Goal: Information Seeking & Learning: Find specific fact

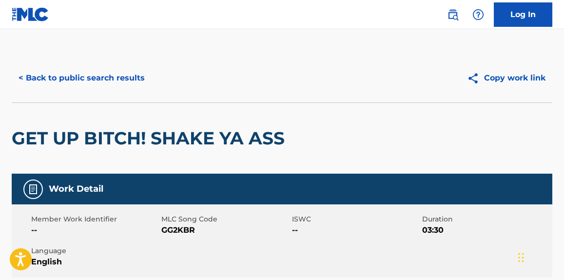
click at [125, 65] on div "< Back to public search results Copy work link" at bounding box center [282, 78] width 540 height 49
click at [120, 76] on button "< Back to public search results" at bounding box center [82, 78] width 140 height 24
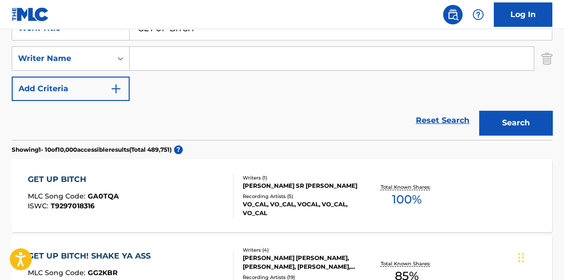
scroll to position [55, 0]
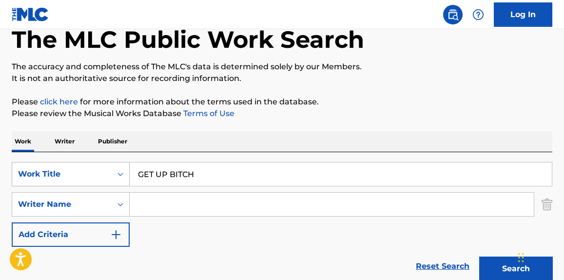
drag, startPoint x: 226, startPoint y: 177, endPoint x: 71, endPoint y: 176, distance: 154.5
click at [64, 178] on div "SearchWithCriteria4f943601-1315-4001-8cd6-600cdd05e25a Work Title GET UP BITCH" at bounding box center [282, 174] width 540 height 24
paste input ""ANTES de MORIRME X.x (feat. [PERSON_NAME])""
click at [379, 116] on p "Please review the Musical Works Database Terms of Use" at bounding box center [282, 114] width 540 height 12
click at [344, 178] on input ""ANTES de MORIRME X.x (feat. [PERSON_NAME])"" at bounding box center [341, 173] width 422 height 23
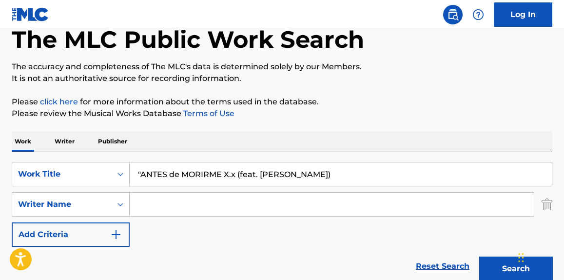
click at [141, 173] on input ""ANTES de MORIRME X.x (feat. [PERSON_NAME])" at bounding box center [341, 173] width 422 height 23
type input "ANTES de MORIRME X.x (feat. [PERSON_NAME])"
click at [479, 256] on button "Search" at bounding box center [515, 268] width 73 height 24
click at [176, 200] on input "Search Form" at bounding box center [332, 203] width 404 height 23
click at [278, 204] on input "Search Form" at bounding box center [332, 203] width 404 height 23
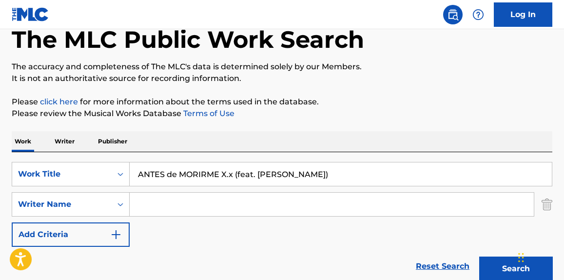
paste input "Sitek"
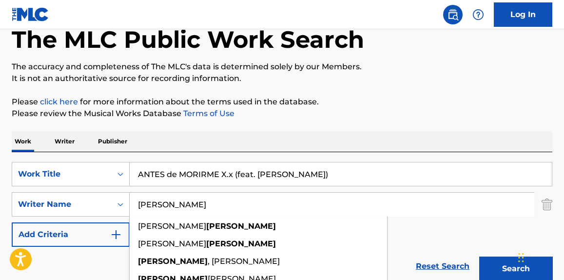
type input "Sitek"
click at [362, 118] on p "Please review the Musical Works Database Terms of Use" at bounding box center [282, 114] width 540 height 12
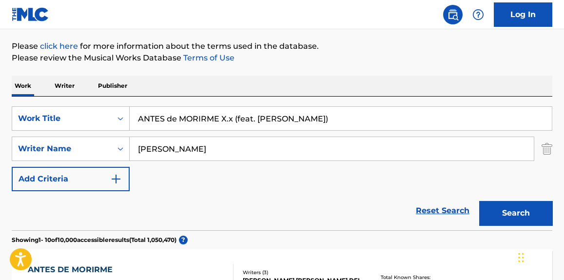
scroll to position [129, 0]
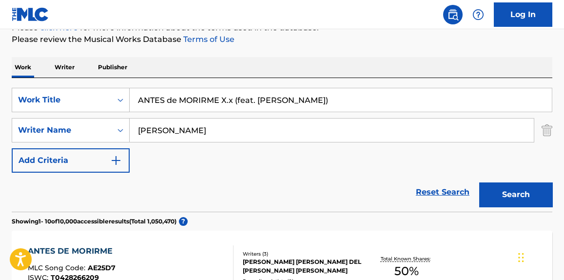
click at [492, 200] on button "Search" at bounding box center [515, 194] width 73 height 24
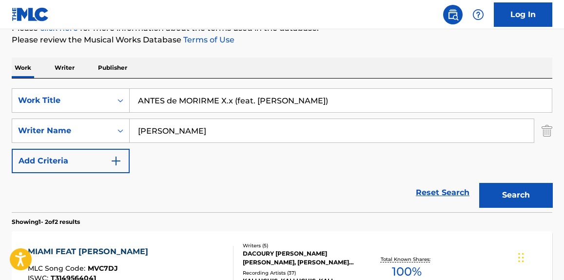
scroll to position [0, 0]
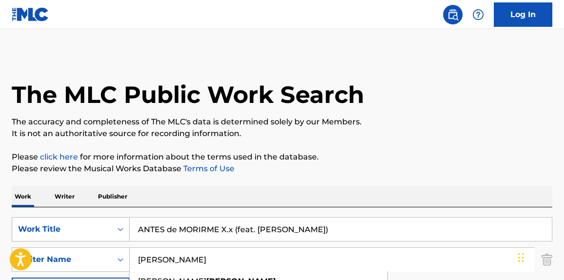
drag, startPoint x: 236, startPoint y: 252, endPoint x: 71, endPoint y: 228, distance: 166.4
click at [71, 228] on div "SearchWithCriteria4f943601-1315-4001-8cd6-600cdd05e25a Work Title ANTES de MORI…" at bounding box center [282, 259] width 540 height 85
click at [424, 200] on div "Work Writer Publisher" at bounding box center [282, 196] width 540 height 20
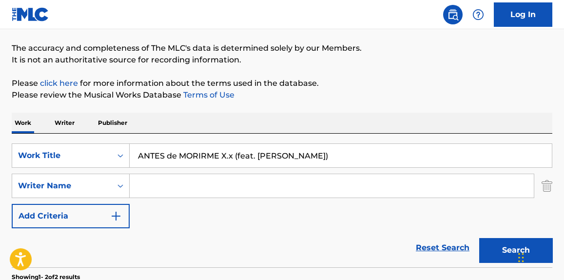
click at [206, 190] on input "Search Form" at bounding box center [332, 185] width 404 height 23
paste input "[PERSON_NAME]"
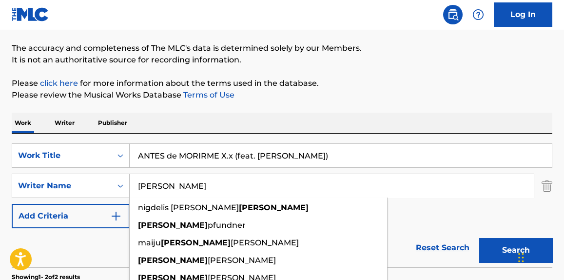
type input "[PERSON_NAME]"
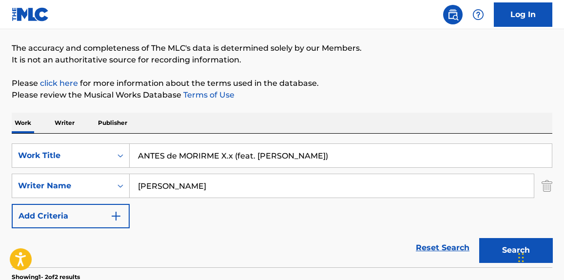
click at [495, 243] on button "Search" at bounding box center [515, 250] width 73 height 24
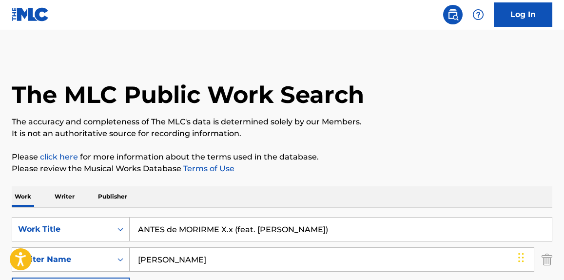
scroll to position [0, 0]
drag, startPoint x: 346, startPoint y: 228, endPoint x: 235, endPoint y: 227, distance: 110.6
click at [234, 227] on input "ANTES de MORIRME X.x (feat. [PERSON_NAME])" at bounding box center [341, 228] width 422 height 23
click at [419, 157] on p "Please click here for more information about the terms used in the database." at bounding box center [282, 157] width 540 height 12
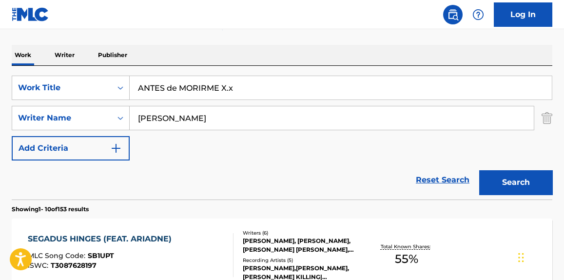
scroll to position [148, 0]
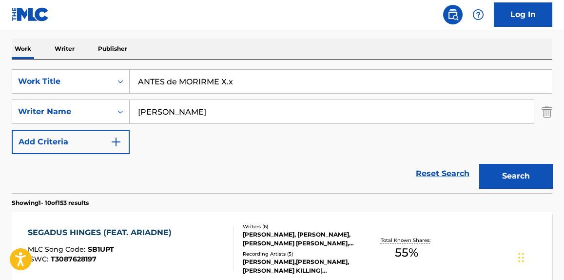
click at [486, 176] on button "Search" at bounding box center [515, 176] width 73 height 24
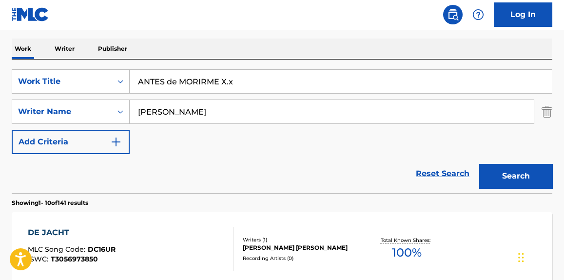
drag, startPoint x: 250, startPoint y: 85, endPoint x: 219, endPoint y: 90, distance: 31.0
click at [219, 90] on input "ANTES de MORIRME X.x" at bounding box center [341, 81] width 422 height 23
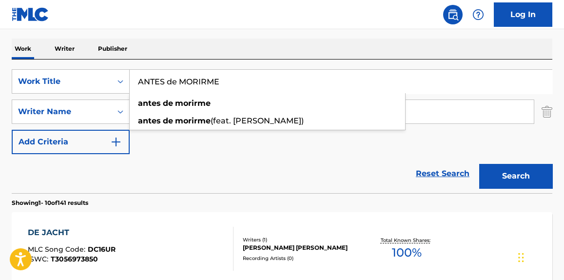
type input "ANTES de MORIRME"
click at [523, 177] on button "Search" at bounding box center [515, 176] width 73 height 24
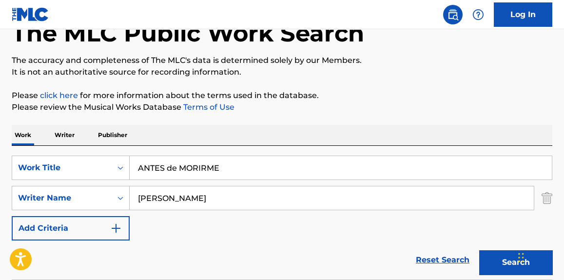
scroll to position [74, 0]
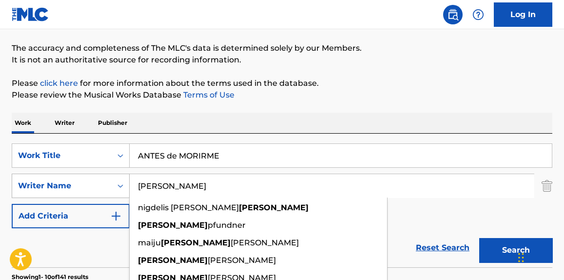
drag, startPoint x: 196, startPoint y: 190, endPoint x: 63, endPoint y: 174, distance: 134.0
click at [63, 174] on div "SearchWithCriteria3fd3e123-1022-4825-b515-8992134eafef Writer Name Amalia nigde…" at bounding box center [282, 185] width 540 height 24
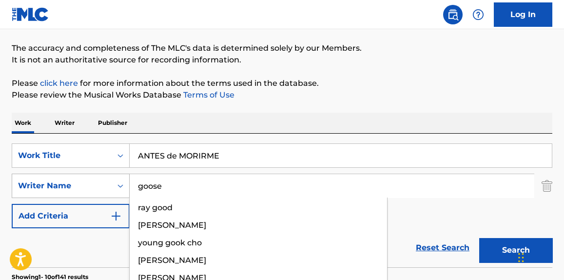
type input "goose"
click at [479, 238] on button "Search" at bounding box center [515, 250] width 73 height 24
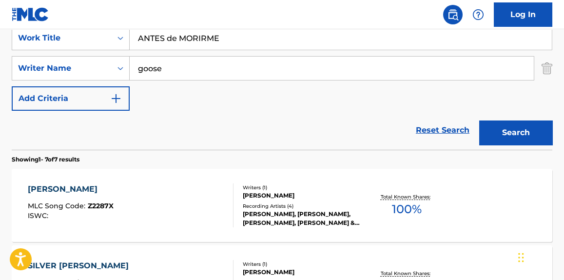
scroll to position [148, 0]
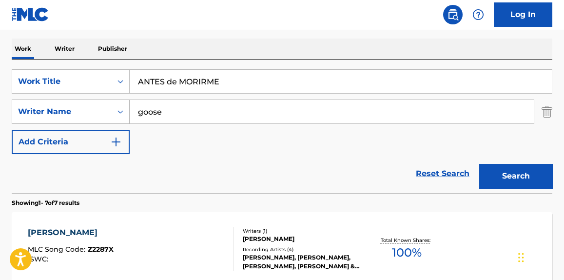
drag, startPoint x: 161, startPoint y: 106, endPoint x: 80, endPoint y: 100, distance: 81.1
click at [84, 104] on div "SearchWithCriteria3fd3e123-1022-4825-b515-8992134eafef Writer Name goose" at bounding box center [282, 111] width 540 height 24
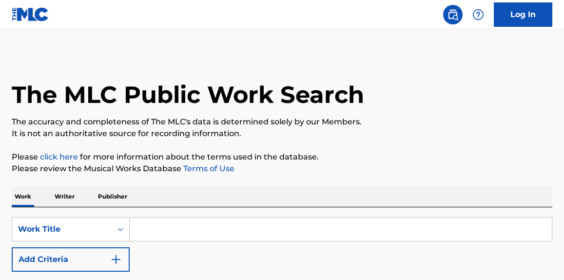
click at [180, 240] on input "Search Form" at bounding box center [341, 228] width 422 height 23
click at [181, 235] on input "Search Form" at bounding box center [341, 228] width 422 height 23
paste input ""ANTES de MORIRME X.x (feat. [PERSON_NAME])""
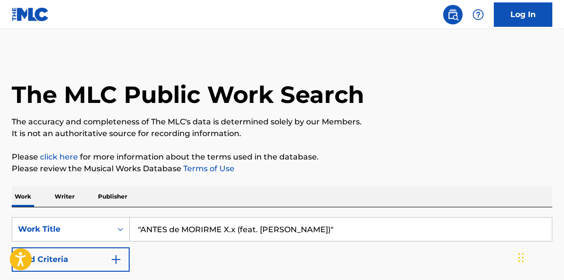
click at [333, 229] on input ""ANTES de MORIRME X.x (feat. [PERSON_NAME])"" at bounding box center [341, 228] width 422 height 23
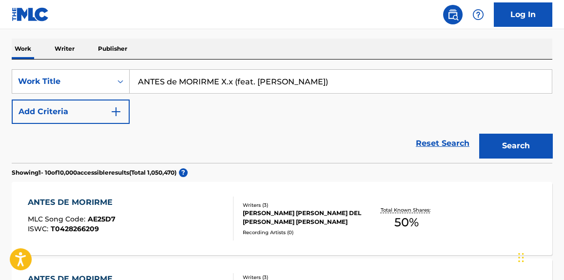
click at [301, 114] on div "SearchWithCriteriabf33c7f9-01fa-4941-b439-9b4b62007b02 Work Title ANTES de MORI…" at bounding box center [282, 96] width 540 height 55
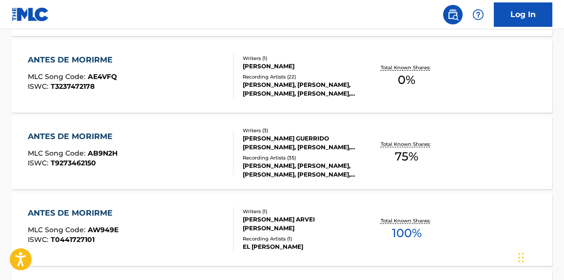
scroll to position [0, 0]
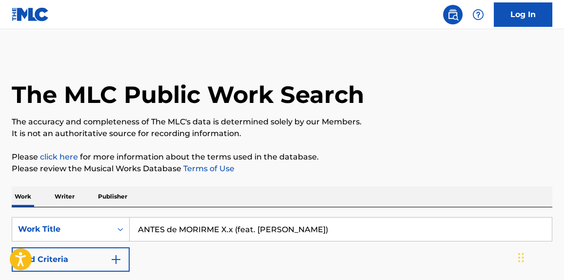
click at [312, 223] on input "ANTES de MORIRME X.x (feat. [PERSON_NAME])" at bounding box center [341, 228] width 422 height 23
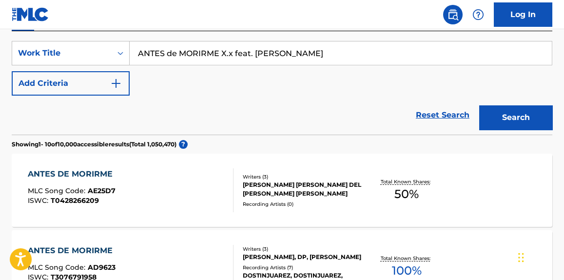
scroll to position [27, 0]
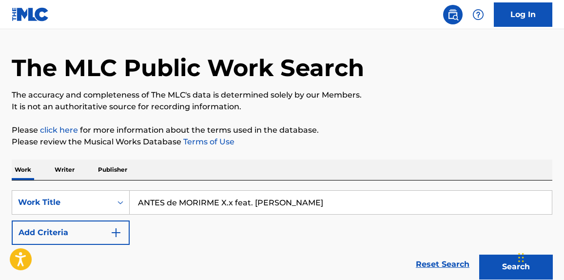
drag, startPoint x: 326, startPoint y: 201, endPoint x: 28, endPoint y: 173, distance: 300.0
paste input "ME ESTOY RINDIENDO am0r :("
type input "ME ESTOY RINDIENDO am0r :("
click at [418, 141] on p "Please review the Musical Works Database Terms of Use" at bounding box center [282, 142] width 540 height 12
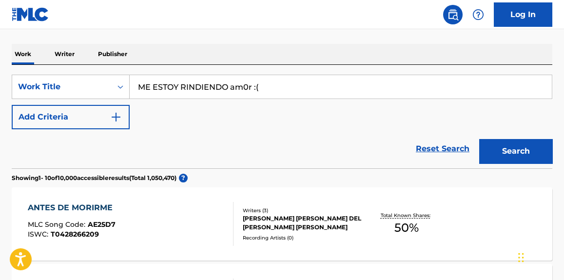
scroll to position [248, 0]
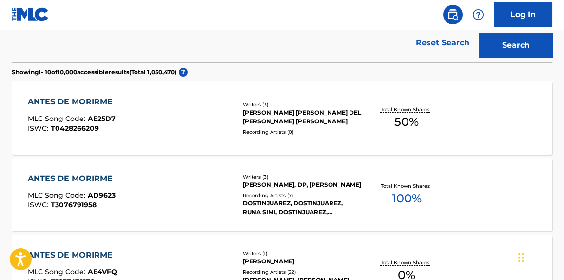
click at [517, 42] on button "Search" at bounding box center [515, 45] width 73 height 24
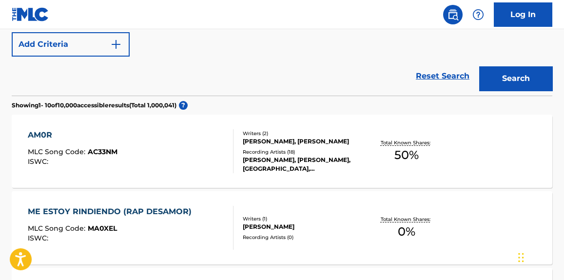
scroll to position [0, 0]
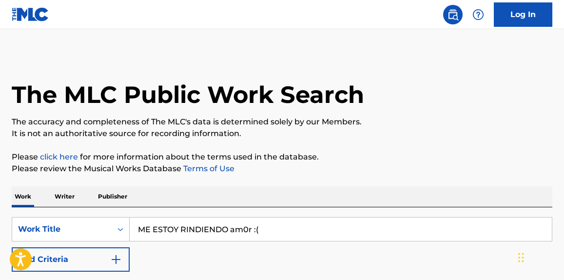
click at [112, 258] on img "Search Form" at bounding box center [116, 259] width 12 height 12
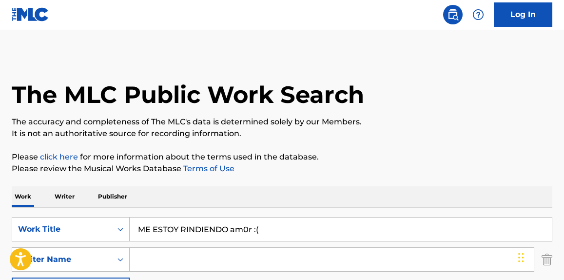
click at [183, 256] on input "Search Form" at bounding box center [332, 259] width 404 height 23
paste input "[PERSON_NAME]"
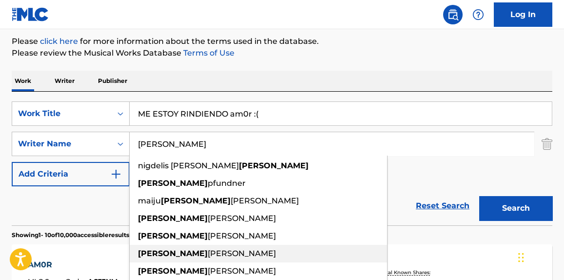
scroll to position [148, 0]
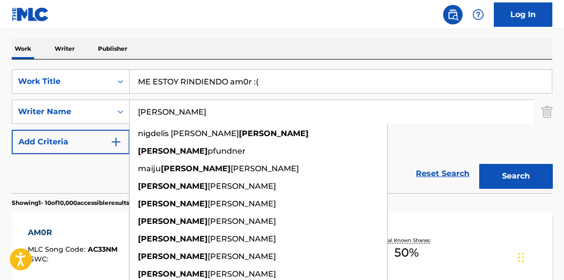
type input "[PERSON_NAME]"
click at [523, 180] on button "Search" at bounding box center [515, 176] width 73 height 24
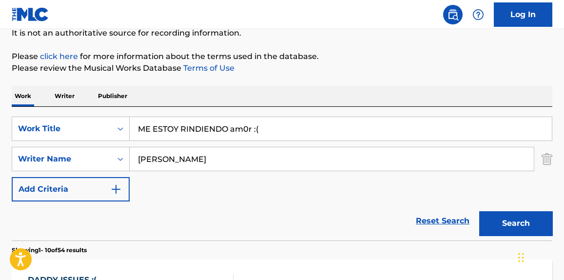
scroll to position [74, 0]
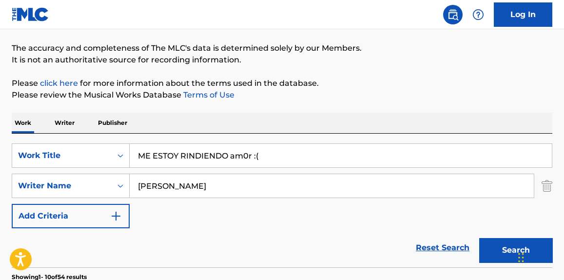
drag, startPoint x: 253, startPoint y: 156, endPoint x: 310, endPoint y: 155, distance: 57.0
click at [309, 155] on input "ME ESTOY RINDIENDO am0r :(" at bounding box center [341, 155] width 422 height 23
type input "ME ESTOY RINDIENDO am0r"
click at [479, 238] on button "Search" at bounding box center [515, 250] width 73 height 24
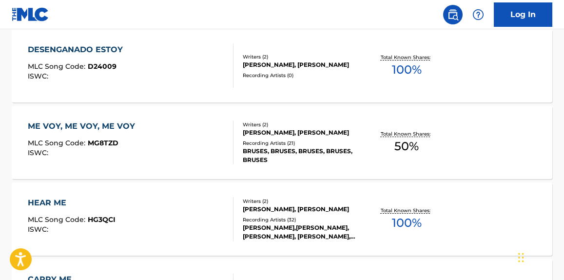
scroll to position [0, 0]
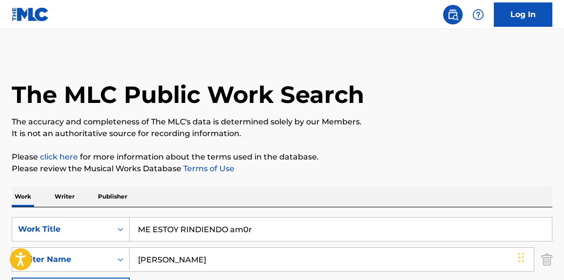
drag, startPoint x: 270, startPoint y: 229, endPoint x: 68, endPoint y: 211, distance: 203.5
click at [68, 211] on div "SearchWithCriteriabf33c7f9-01fa-4941-b439-9b4b62007b02 Work Title ME ESTOY RIND…" at bounding box center [282, 273] width 540 height 133
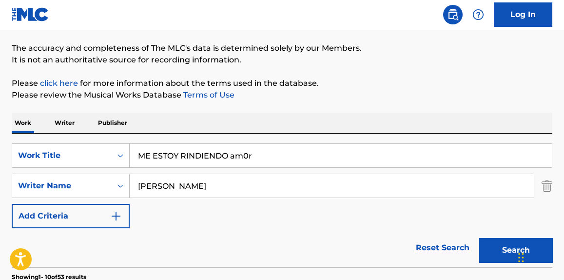
scroll to position [221, 0]
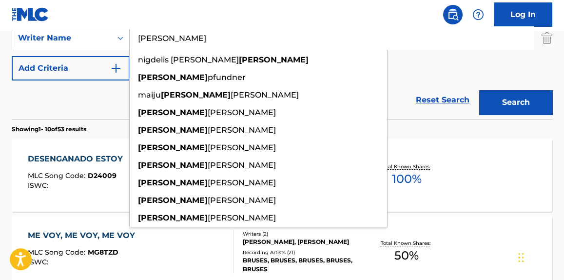
drag, startPoint x: 204, startPoint y: 41, endPoint x: 52, endPoint y: 18, distance: 153.2
paste input "[PERSON_NAME]"
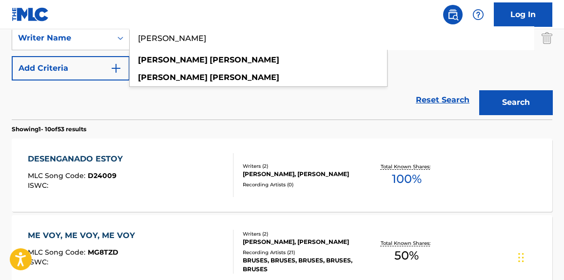
type input "[PERSON_NAME]"
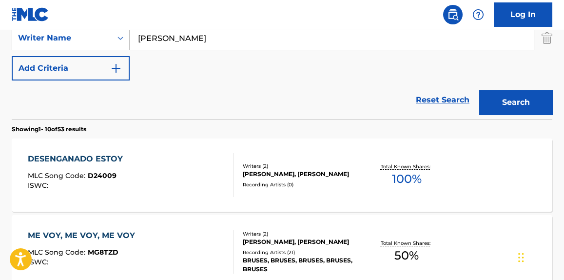
click at [518, 107] on button "Search" at bounding box center [515, 102] width 73 height 24
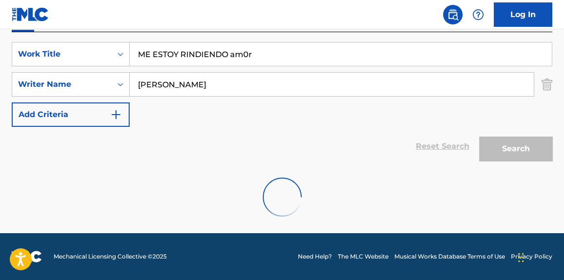
scroll to position [143, 0]
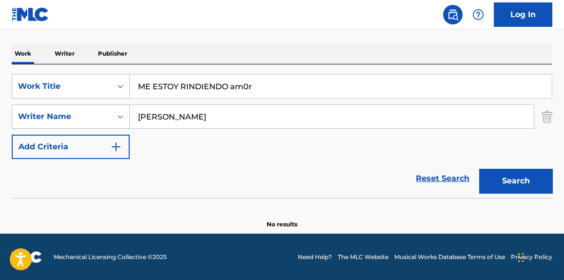
drag, startPoint x: 230, startPoint y: 85, endPoint x: 320, endPoint y: 83, distance: 89.2
click at [320, 83] on input "ME ESTOY RINDIENDO am0r" at bounding box center [341, 86] width 422 height 23
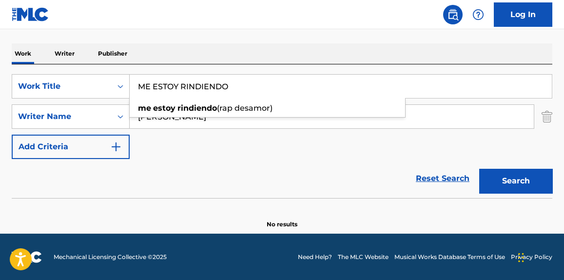
click at [506, 177] on button "Search" at bounding box center [515, 181] width 73 height 24
drag, startPoint x: 233, startPoint y: 90, endPoint x: 102, endPoint y: 85, distance: 130.7
click at [102, 86] on div "SearchWithCriteriabf33c7f9-01fa-4941-b439-9b4b62007b02 Work Title ME ESTOY RIND…" at bounding box center [282, 86] width 540 height 24
click at [262, 169] on div "Reset Search Search" at bounding box center [282, 178] width 540 height 39
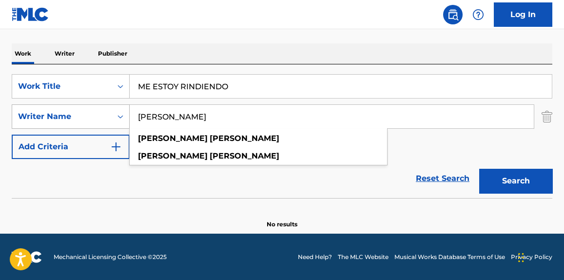
drag, startPoint x: 174, startPoint y: 111, endPoint x: 79, endPoint y: 109, distance: 94.5
click at [79, 110] on div "SearchWithCriteriae335ac86-3d93-496a-9821-30e6766e08f5 Writer Name [PERSON_NAME…" at bounding box center [282, 116] width 540 height 24
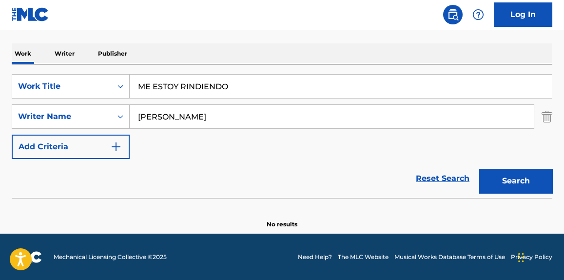
click at [270, 86] on input "ME ESTOY RINDIENDO" at bounding box center [341, 86] width 422 height 23
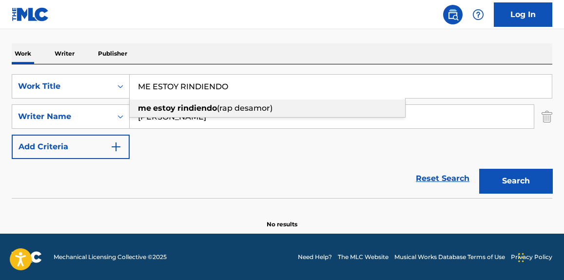
click at [224, 112] on span "(rap desamor)" at bounding box center [245, 107] width 56 height 9
type input "me estoy rindiendo (rap desamor)"
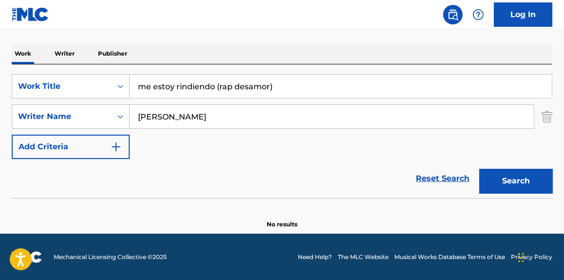
click at [237, 143] on div "SearchWithCriteriabf33c7f9-01fa-4941-b439-9b4b62007b02 Work Title me estoy rind…" at bounding box center [282, 116] width 540 height 85
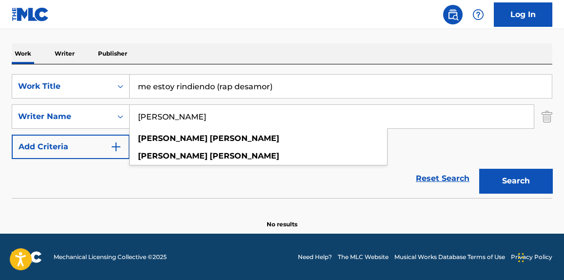
click at [236, 111] on input "[PERSON_NAME]" at bounding box center [332, 116] width 404 height 23
click at [235, 111] on input "[PERSON_NAME]" at bounding box center [332, 116] width 404 height 23
click at [235, 110] on input "[PERSON_NAME]" at bounding box center [332, 116] width 404 height 23
paste input "[PERSON_NAME]"
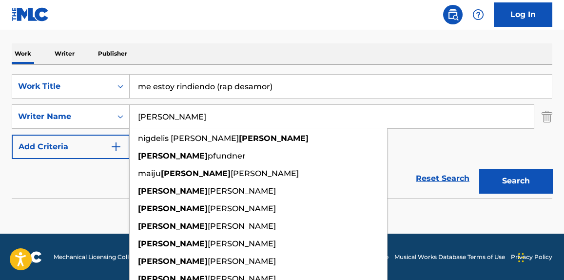
type input "[PERSON_NAME]"
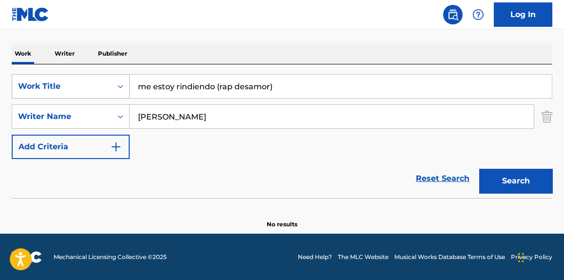
drag, startPoint x: 287, startPoint y: 86, endPoint x: 110, endPoint y: 84, distance: 177.8
click at [110, 84] on div "SearchWithCriteriabf33c7f9-01fa-4941-b439-9b4b62007b02 Work Title me estoy rind…" at bounding box center [282, 86] width 540 height 24
drag, startPoint x: 219, startPoint y: 151, endPoint x: 220, endPoint y: 146, distance: 5.4
click at [220, 147] on div "SearchWithCriteriabf33c7f9-01fa-4941-b439-9b4b62007b02 Work Title me estoy rind…" at bounding box center [282, 116] width 540 height 85
drag, startPoint x: 289, startPoint y: 91, endPoint x: 73, endPoint y: 85, distance: 216.9
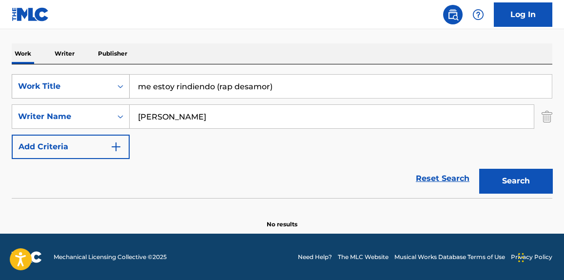
click at [73, 85] on div "SearchWithCriteriabf33c7f9-01fa-4941-b439-9b4b62007b02 Work Title me estoy rind…" at bounding box center [282, 86] width 540 height 24
click at [277, 84] on input "me estoy rindiendo (rap desamor)" at bounding box center [341, 86] width 422 height 23
paste input "MALEFIKA"
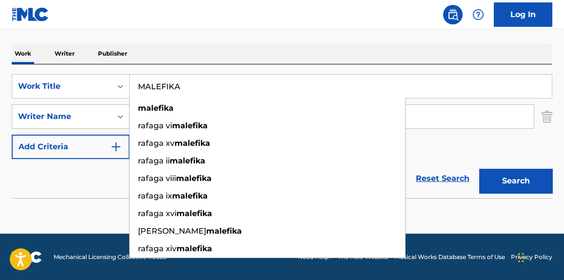
type input "MALEFIKA"
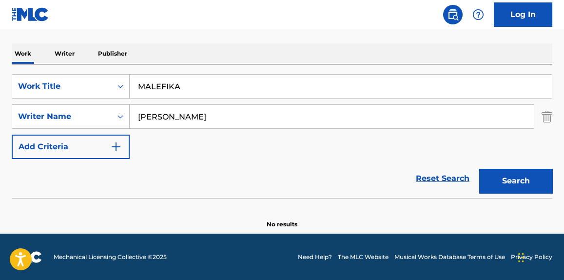
click at [520, 178] on button "Search" at bounding box center [515, 181] width 73 height 24
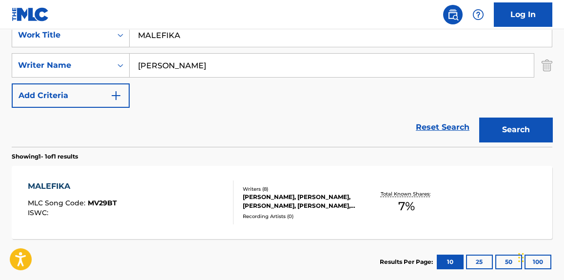
scroll to position [216, 0]
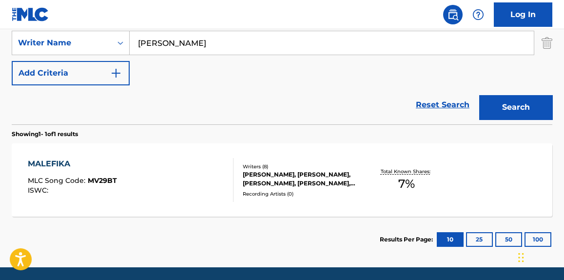
click at [185, 183] on div "MALEFIKA MLC Song Code : MV29BT ISWC :" at bounding box center [130, 180] width 205 height 44
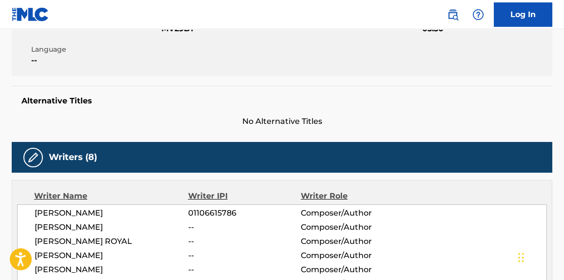
scroll to position [295, 0]
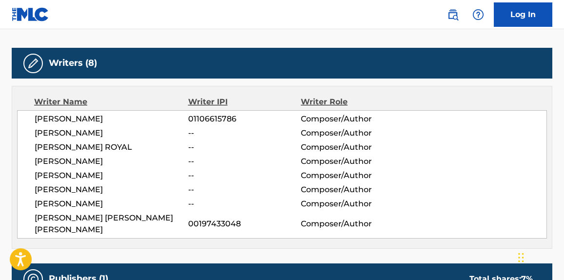
click at [78, 160] on span "[PERSON_NAME]" at bounding box center [111, 161] width 153 height 12
click at [138, 216] on span "[PERSON_NAME] [PERSON_NAME] [PERSON_NAME]" at bounding box center [111, 223] width 153 height 23
click at [135, 203] on span "[PERSON_NAME]" at bounding box center [111, 204] width 153 height 12
click at [73, 191] on span "[PERSON_NAME]" at bounding box center [111, 190] width 153 height 12
click at [73, 174] on span "[PERSON_NAME]" at bounding box center [111, 176] width 153 height 12
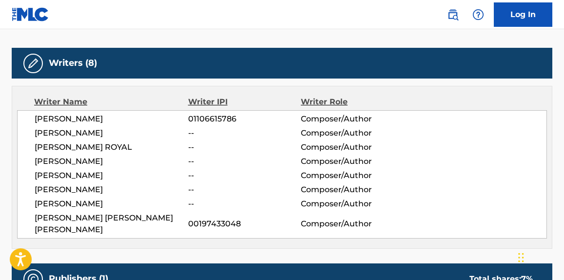
click at [72, 163] on span "[PERSON_NAME]" at bounding box center [111, 161] width 153 height 12
click at [72, 148] on span "[PERSON_NAME] ROYAL" at bounding box center [111, 147] width 153 height 12
click at [72, 132] on span "[PERSON_NAME]" at bounding box center [111, 133] width 153 height 12
click at [70, 119] on span "[PERSON_NAME]" at bounding box center [111, 119] width 153 height 12
click at [76, 113] on span "[PERSON_NAME]" at bounding box center [111, 119] width 153 height 12
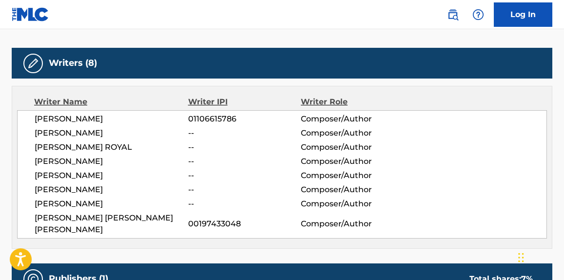
click at [75, 132] on span "[PERSON_NAME]" at bounding box center [111, 133] width 153 height 12
click at [75, 149] on span "[PERSON_NAME] ROYAL" at bounding box center [111, 147] width 153 height 12
click at [76, 164] on span "[PERSON_NAME]" at bounding box center [111, 161] width 153 height 12
click at [82, 174] on span "[PERSON_NAME]" at bounding box center [111, 176] width 153 height 12
click at [78, 185] on span "[PERSON_NAME]" at bounding box center [111, 190] width 153 height 12
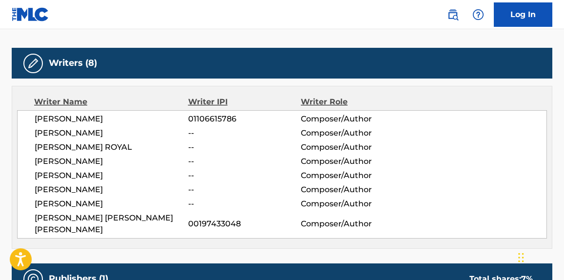
click at [76, 199] on span "[PERSON_NAME]" at bounding box center [111, 204] width 153 height 12
click at [78, 219] on span "[PERSON_NAME] [PERSON_NAME] [PERSON_NAME]" at bounding box center [111, 223] width 153 height 23
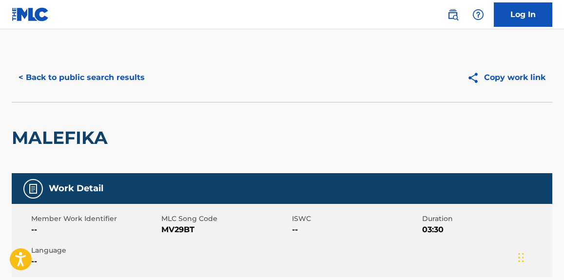
scroll to position [0, 0]
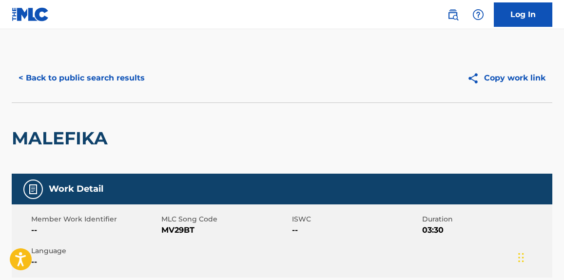
click at [125, 78] on button "< Back to public search results" at bounding box center [82, 78] width 140 height 24
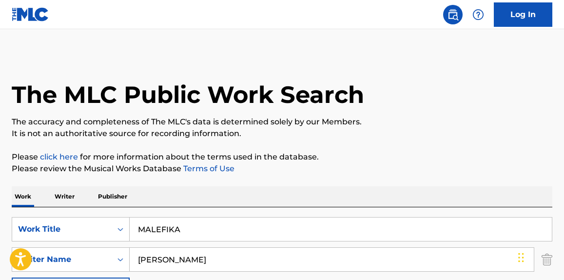
scroll to position [194, 0]
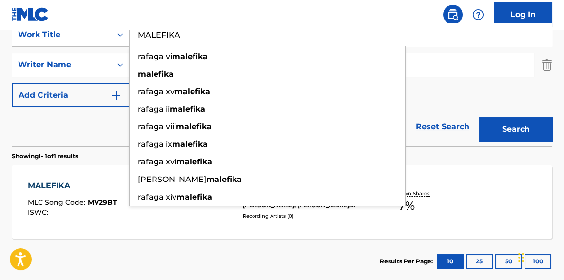
drag, startPoint x: 216, startPoint y: 39, endPoint x: 47, endPoint y: 48, distance: 169.3
click at [47, 48] on div "SearchWithCriteriabf33c7f9-01fa-4941-b439-9b4b62007b02 Work Title MALEFIKA rafa…" at bounding box center [282, 64] width 540 height 85
paste input "COMA PARTY"
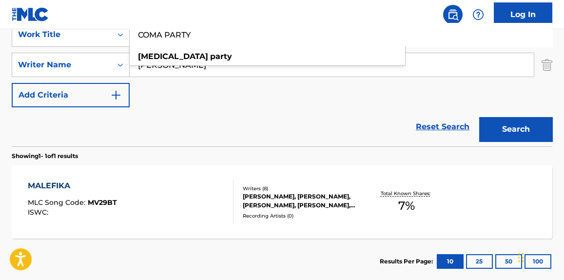
type input "COMA PARTY"
click at [503, 118] on button "Search" at bounding box center [515, 129] width 73 height 24
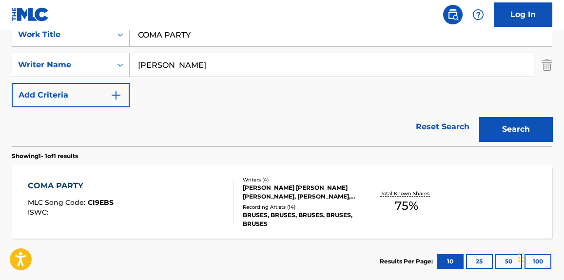
click at [183, 207] on div "COMA PARTY MLC Song Code : CI9EBS ISWC :" at bounding box center [130, 202] width 205 height 44
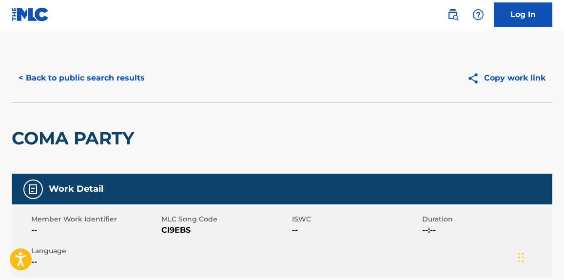
click at [118, 76] on button "< Back to public search results" at bounding box center [82, 78] width 140 height 24
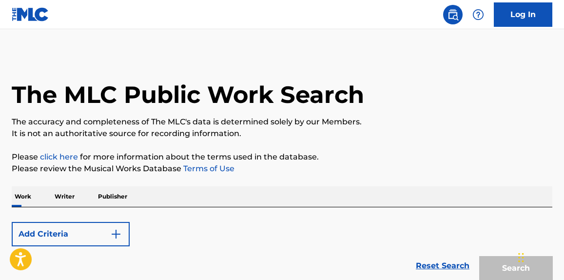
scroll to position [194, 0]
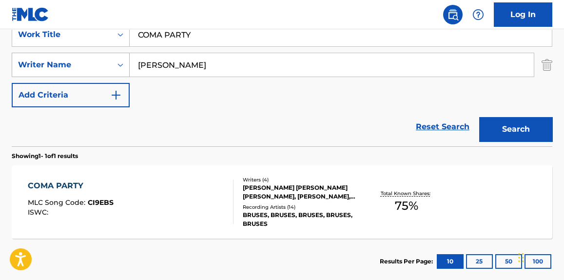
drag, startPoint x: 193, startPoint y: 64, endPoint x: 73, endPoint y: 68, distance: 120.9
click at [104, 65] on div "SearchWithCriteriae335ac86-3d93-496a-9821-30e6766e08f5 Writer Name [PERSON_NAME]" at bounding box center [282, 65] width 540 height 24
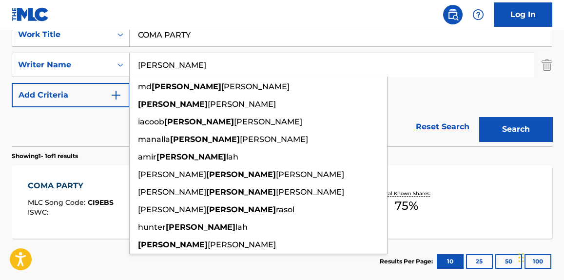
type input "[PERSON_NAME]"
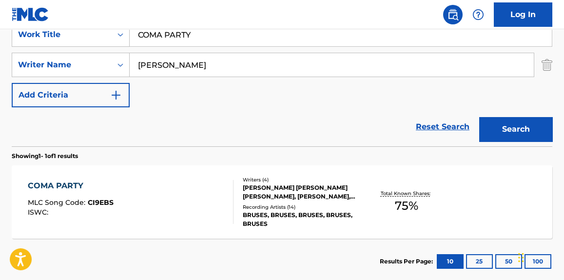
click at [172, 39] on input "COMA PARTY" at bounding box center [341, 34] width 422 height 23
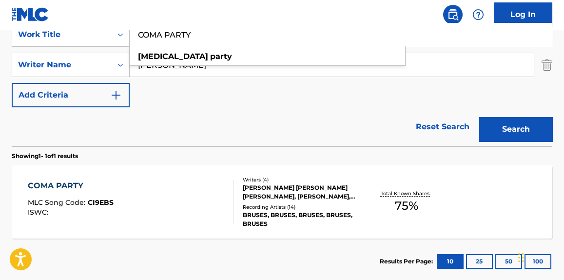
click at [173, 39] on input "COMA PARTY" at bounding box center [341, 34] width 422 height 23
click at [174, 38] on input "COMA PARTY" at bounding box center [341, 34] width 422 height 23
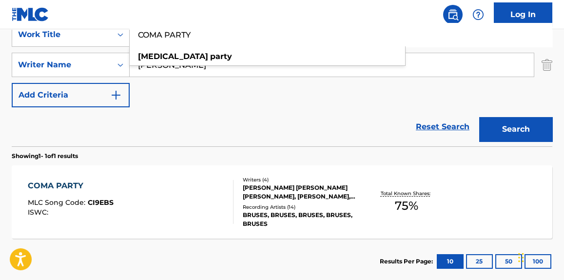
click at [174, 38] on input "COMA PARTY" at bounding box center [341, 34] width 422 height 23
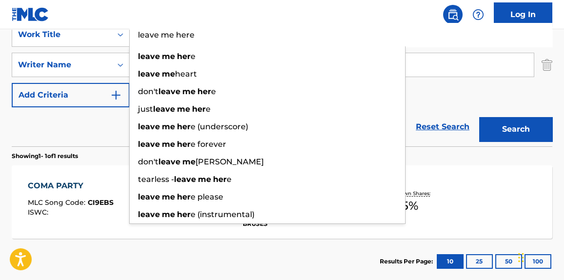
type input "leave me here"
click at [479, 117] on button "Search" at bounding box center [515, 129] width 73 height 24
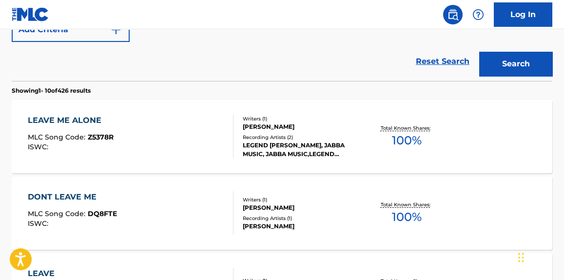
scroll to position [0, 0]
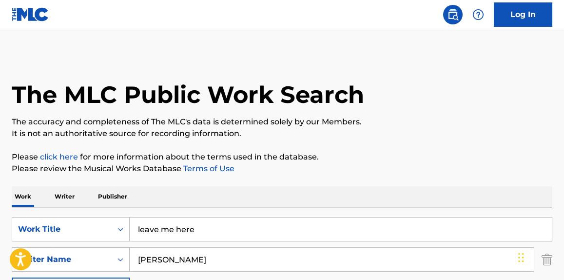
click at [240, 262] on input "[PERSON_NAME]" at bounding box center [332, 259] width 404 height 23
type input "[PERSON_NAME]"
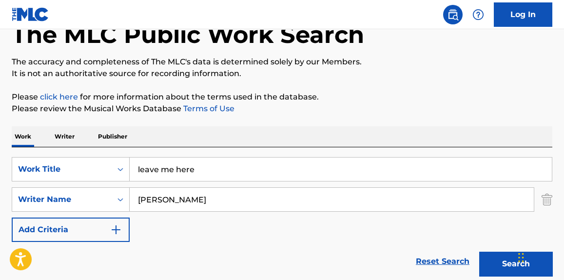
scroll to position [28, 0]
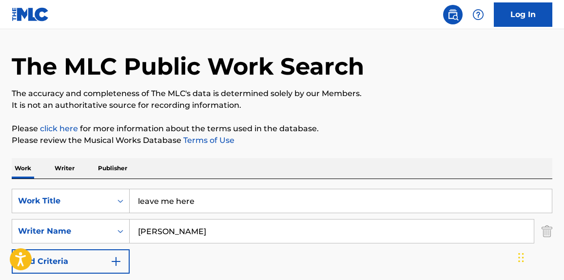
drag, startPoint x: 149, startPoint y: 192, endPoint x: 102, endPoint y: 158, distance: 58.3
click at [97, 185] on div "SearchWithCriteriabf33c7f9-01fa-4941-b439-9b4b62007b02 Work Title leave me here…" at bounding box center [282, 245] width 540 height 133
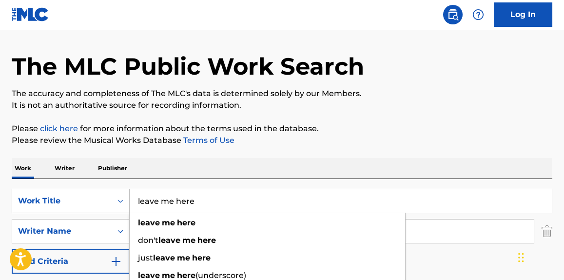
paste input "Jupiter (Track 9)"
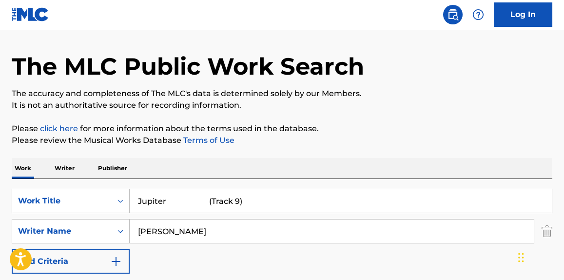
click at [326, 133] on p "Please click here for more information about the terms used in the database." at bounding box center [282, 129] width 540 height 12
drag, startPoint x: 267, startPoint y: 197, endPoint x: 166, endPoint y: 200, distance: 100.9
click at [166, 200] on input "Jupiter (Track 9)" at bounding box center [341, 200] width 422 height 23
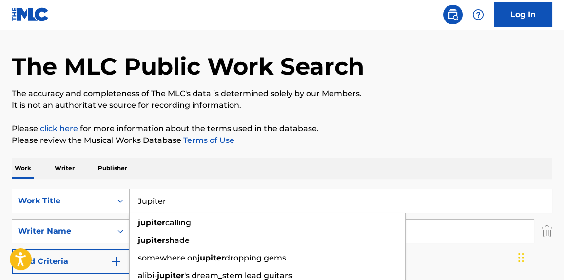
type input "Jupiter"
click at [350, 126] on p "Please click here for more information about the terms used in the database." at bounding box center [282, 129] width 540 height 12
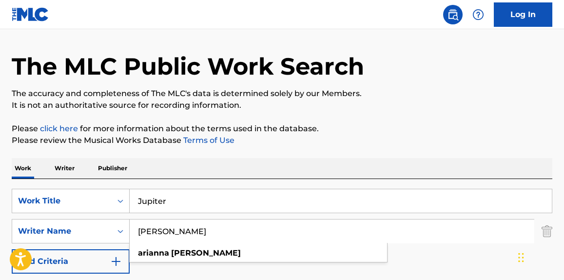
drag, startPoint x: 222, startPoint y: 227, endPoint x: 0, endPoint y: 224, distance: 221.7
click at [0, 227] on div "The MLC Public Work Search The accuracy and completeness of The MLC's data is d…" at bounding box center [282, 237] width 564 height 425
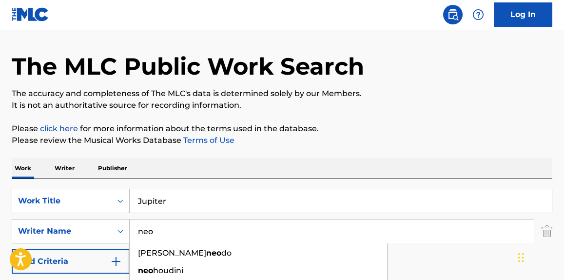
type input "neo"
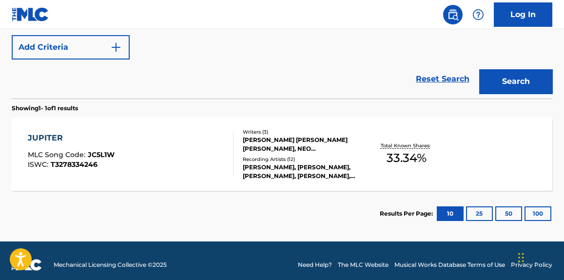
scroll to position [250, 0]
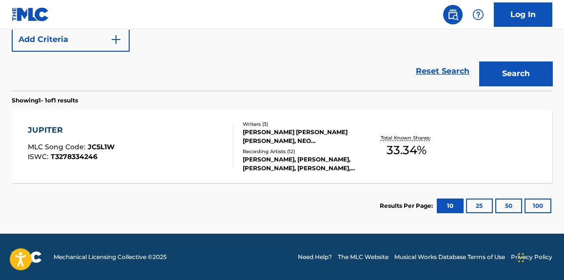
click at [207, 132] on div "JUPITER MLC Song Code : JC5L1W ISWC : T3278334246" at bounding box center [130, 146] width 205 height 44
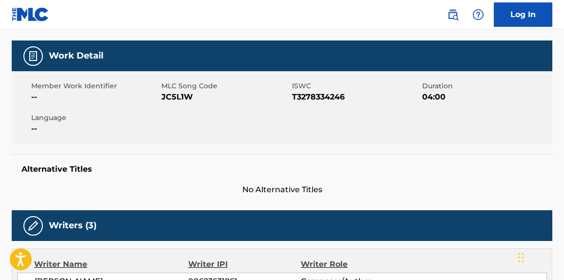
scroll to position [221, 0]
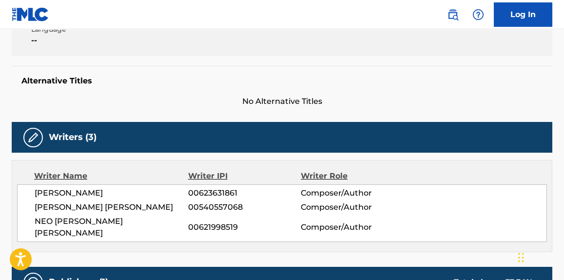
click at [92, 225] on span "NEO [PERSON_NAME] [PERSON_NAME]" at bounding box center [111, 226] width 153 height 23
click at [38, 209] on span "[PERSON_NAME] [PERSON_NAME]" at bounding box center [111, 207] width 153 height 12
click at [120, 201] on span "[PERSON_NAME] [PERSON_NAME]" at bounding box center [111, 207] width 153 height 12
click at [152, 191] on span "[PERSON_NAME]" at bounding box center [111, 193] width 153 height 12
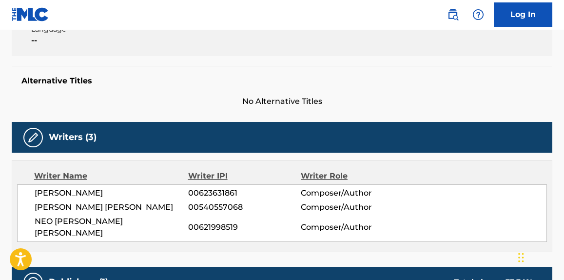
click at [152, 191] on span "[PERSON_NAME]" at bounding box center [111, 193] width 153 height 12
copy span "[PERSON_NAME]"
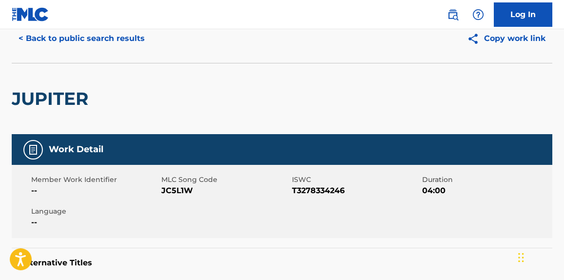
scroll to position [0, 0]
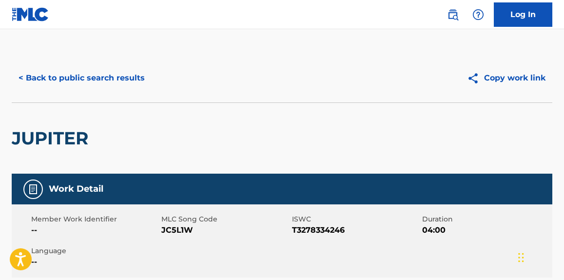
click at [91, 77] on button "< Back to public search results" at bounding box center [82, 78] width 140 height 24
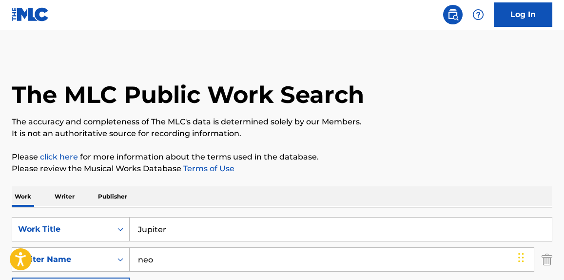
scroll to position [194, 0]
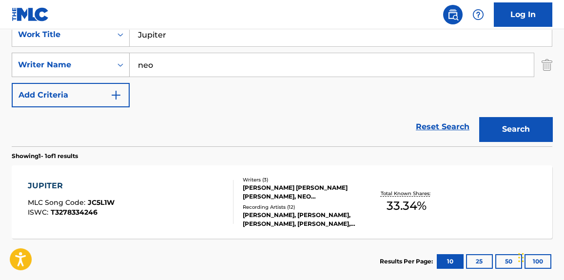
drag, startPoint x: 149, startPoint y: 43, endPoint x: 87, endPoint y: 54, distance: 62.9
click at [87, 54] on div "SearchWithCriteriabf33c7f9-01fa-4941-b439-9b4b62007b02 Work Title Jupiter Searc…" at bounding box center [282, 64] width 540 height 85
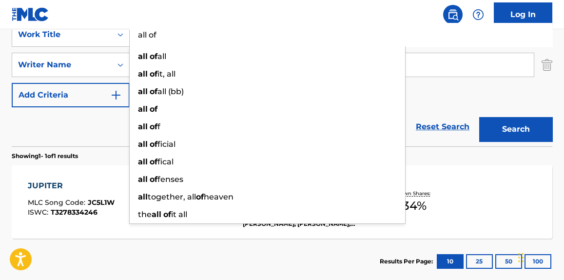
type input "all of"
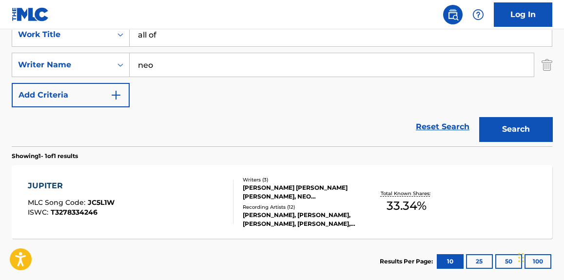
click at [523, 89] on div "SearchWithCriteriabf33c7f9-01fa-4941-b439-9b4b62007b02 Work Title all of Search…" at bounding box center [282, 64] width 540 height 85
click at [517, 124] on button "Search" at bounding box center [515, 129] width 73 height 24
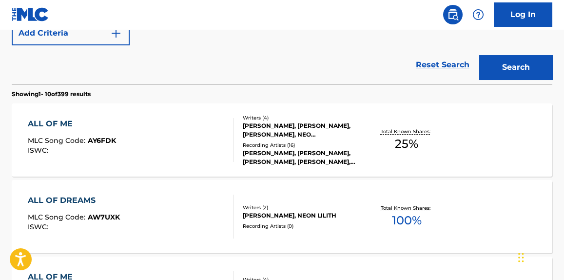
scroll to position [268, 0]
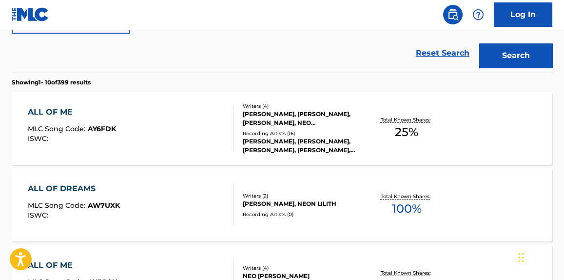
click at [194, 120] on div "ALL OF ME MLC Song Code : AY6FDK ISWC :" at bounding box center [130, 128] width 205 height 44
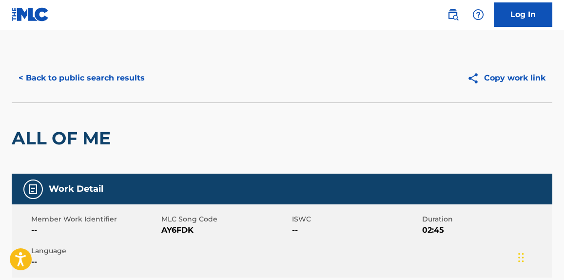
click at [111, 77] on button "< Back to public search results" at bounding box center [82, 78] width 140 height 24
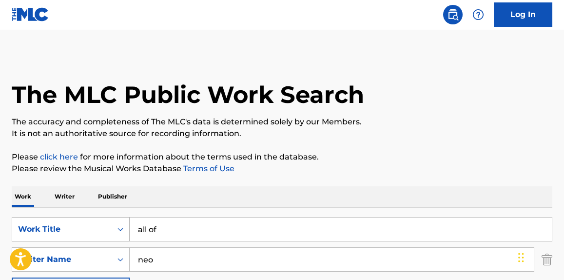
drag, startPoint x: 194, startPoint y: 228, endPoint x: 72, endPoint y: 218, distance: 122.7
click at [44, 229] on div "SearchWithCriteriabf33c7f9-01fa-4941-b439-9b4b62007b02 Work Title all of" at bounding box center [282, 229] width 540 height 24
paste input "Better Days"
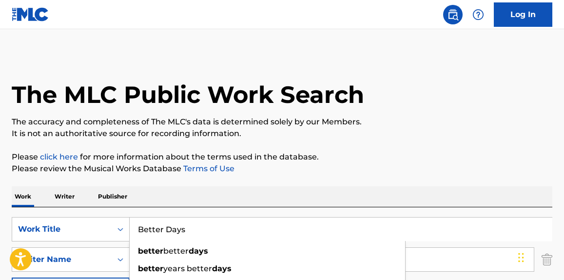
type input "Better Days"
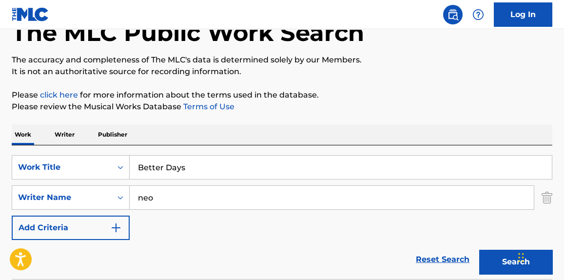
scroll to position [74, 0]
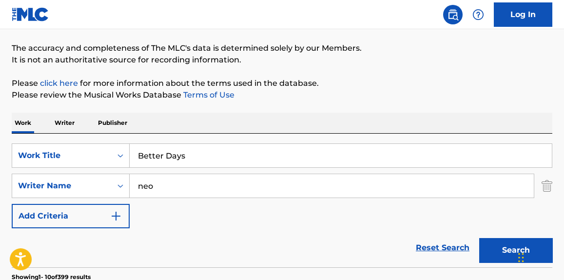
drag, startPoint x: 486, startPoint y: 247, endPoint x: 481, endPoint y: 250, distance: 5.9
click at [486, 244] on button "Search" at bounding box center [515, 250] width 73 height 24
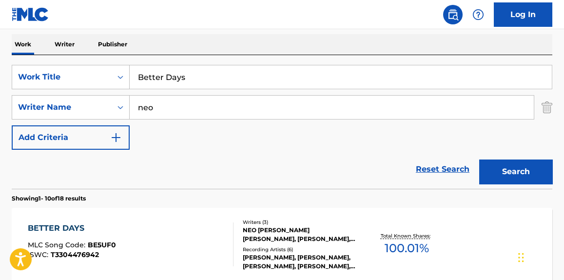
scroll to position [174, 0]
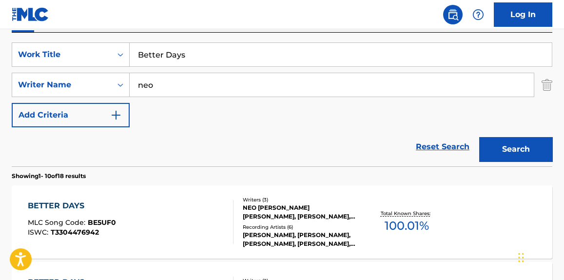
click at [155, 241] on div "BETTER DAYS MLC Song Code : BE5UF0 ISWC : T3304476942" at bounding box center [130, 222] width 205 height 44
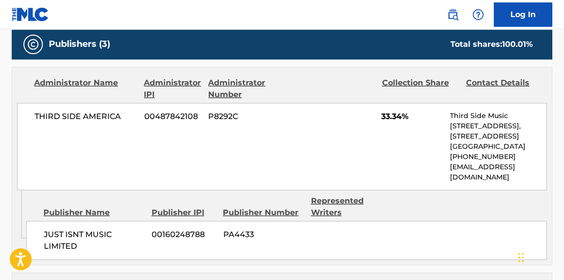
scroll to position [443, 0]
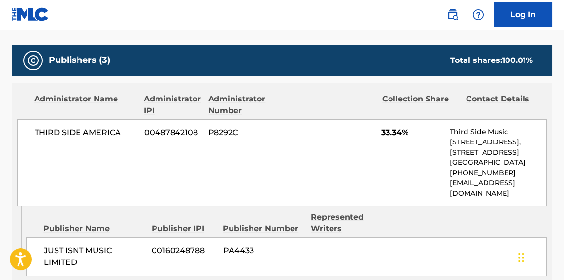
click at [110, 127] on span "THIRD SIDE AMERICA" at bounding box center [86, 133] width 102 height 12
click at [109, 127] on span "THIRD SIDE AMERICA" at bounding box center [86, 133] width 102 height 12
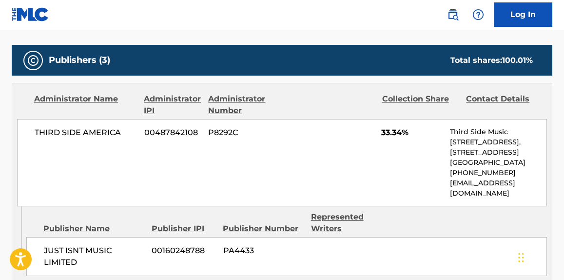
click at [63, 245] on span "JUST ISNT MUSIC LIMITED" at bounding box center [94, 256] width 100 height 23
click at [64, 245] on span "JUST ISNT MUSIC LIMITED" at bounding box center [94, 256] width 100 height 23
click at [63, 254] on span "JUST ISNT MUSIC LIMITED" at bounding box center [94, 256] width 100 height 23
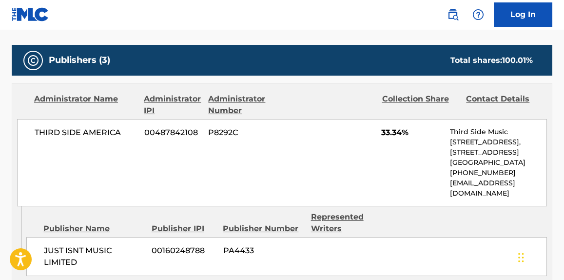
click at [63, 253] on span "JUST ISNT MUSIC LIMITED" at bounding box center [94, 256] width 100 height 23
click at [86, 257] on span "JUST ISNT MUSIC LIMITED" at bounding box center [94, 256] width 100 height 23
click at [76, 258] on span "JUST ISNT MUSIC LIMITED" at bounding box center [94, 256] width 100 height 23
drag, startPoint x: 76, startPoint y: 258, endPoint x: 43, endPoint y: 253, distance: 32.6
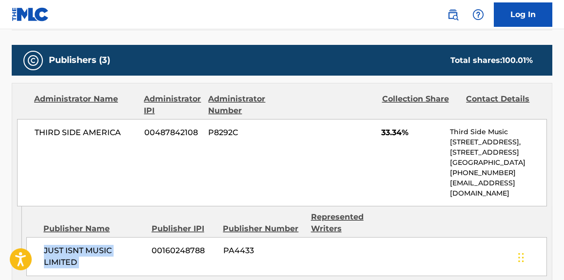
click at [44, 253] on span "JUST ISNT MUSIC LIMITED" at bounding box center [94, 256] width 100 height 23
click at [93, 127] on span "THIRD SIDE AMERICA" at bounding box center [86, 133] width 102 height 12
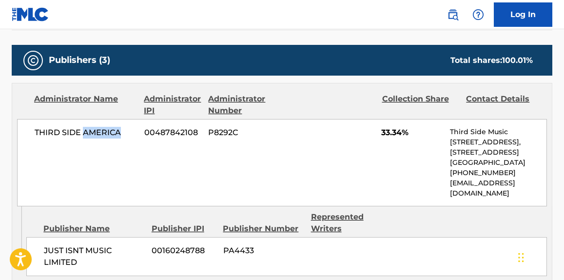
click at [93, 127] on span "THIRD SIDE AMERICA" at bounding box center [86, 133] width 102 height 12
click at [139, 124] on div "THIRD SIDE AMERICA 00487842108 P8292C 33.34% Third Side Music [STREET_ADDRESS] …" at bounding box center [282, 162] width 530 height 87
drag, startPoint x: 118, startPoint y: 119, endPoint x: 19, endPoint y: 127, distance: 99.7
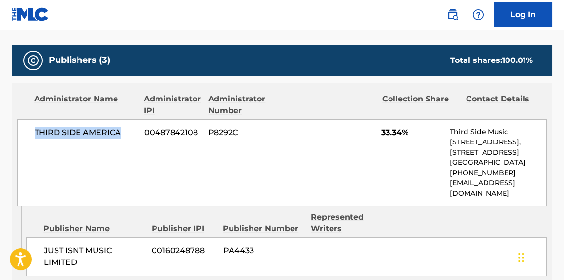
click at [17, 127] on div "THIRD SIDE AMERICA 00487842108 P8292C 33.34% Third Side Music [STREET_ADDRESS] …" at bounding box center [282, 162] width 530 height 87
copy span "THIRD SIDE AMERICA"
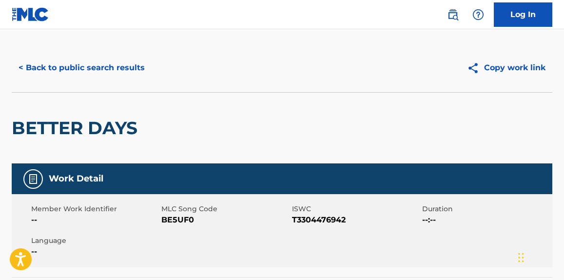
scroll to position [0, 0]
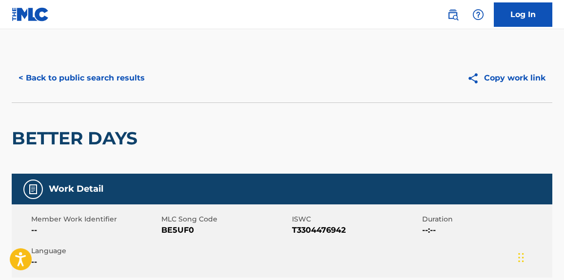
click at [116, 86] on button "< Back to public search results" at bounding box center [82, 78] width 140 height 24
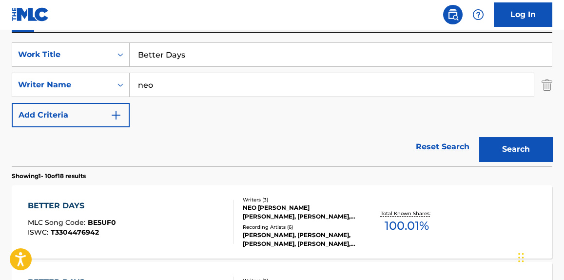
scroll to position [27, 0]
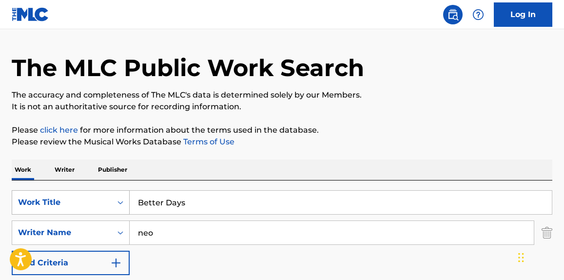
drag, startPoint x: 164, startPoint y: 198, endPoint x: 60, endPoint y: 195, distance: 103.3
click at [60, 195] on div "SearchWithCriteriabf33c7f9-01fa-4941-b439-9b4b62007b02 Work Title Better Days" at bounding box center [282, 202] width 540 height 24
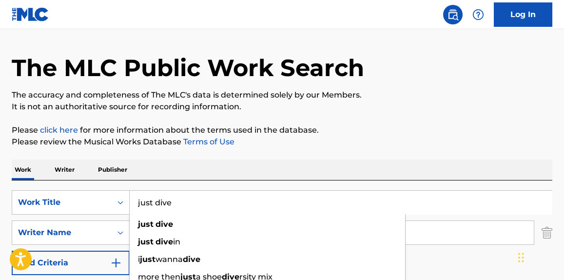
type input "just dive"
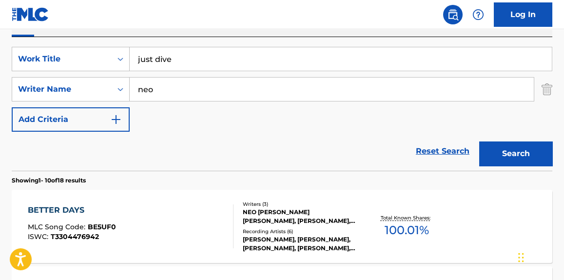
scroll to position [174, 0]
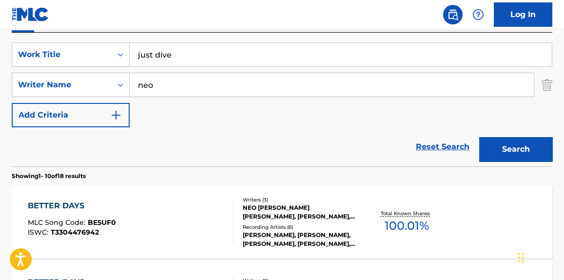
click at [533, 152] on button "Search" at bounding box center [515, 149] width 73 height 24
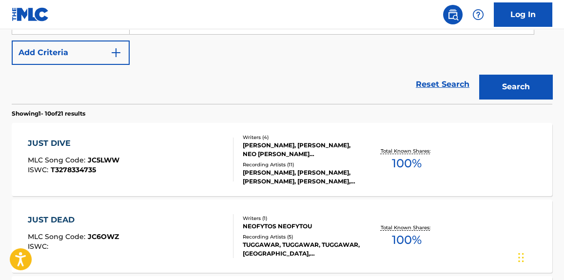
scroll to position [248, 0]
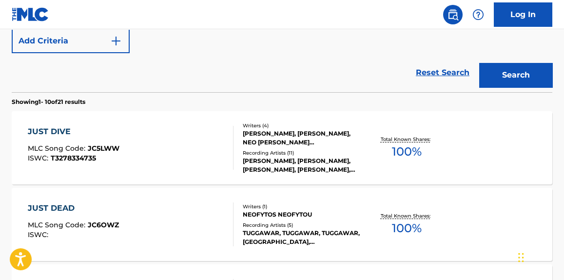
click at [183, 166] on div "JUST DIVE MLC Song Code : JC5LWW ISWC : T3278334735" at bounding box center [130, 148] width 205 height 44
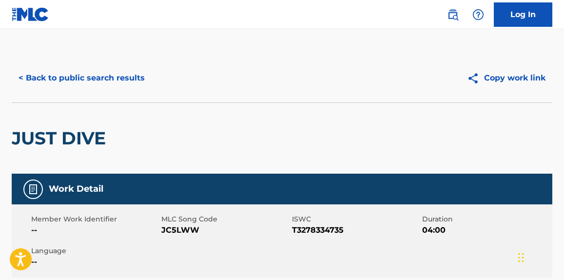
click at [128, 81] on button "< Back to public search results" at bounding box center [82, 78] width 140 height 24
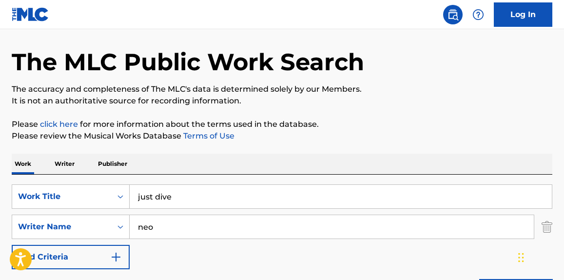
scroll to position [9, 0]
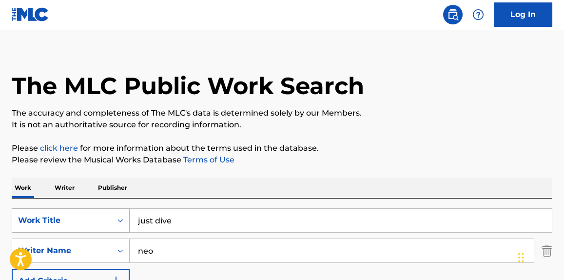
drag, startPoint x: 156, startPoint y: 218, endPoint x: 114, endPoint y: 216, distance: 42.0
click at [104, 223] on div "SearchWithCriteriabf33c7f9-01fa-4941-b439-9b4b62007b02 Work Title just dive" at bounding box center [282, 220] width 540 height 24
click at [366, 100] on div "The MLC Public Work Search" at bounding box center [282, 80] width 540 height 71
drag, startPoint x: 191, startPoint y: 218, endPoint x: 99, endPoint y: 231, distance: 92.1
click at [99, 231] on div "SearchWithCriteriabf33c7f9-01fa-4941-b439-9b4b62007b02 Work Title v" at bounding box center [282, 220] width 540 height 24
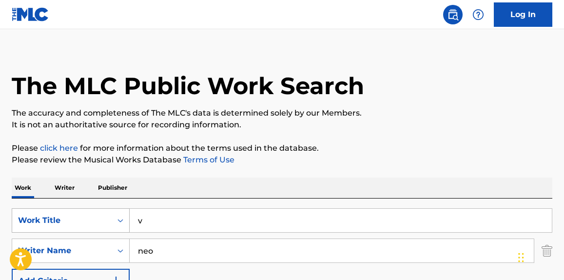
paste input "Wildflowers"
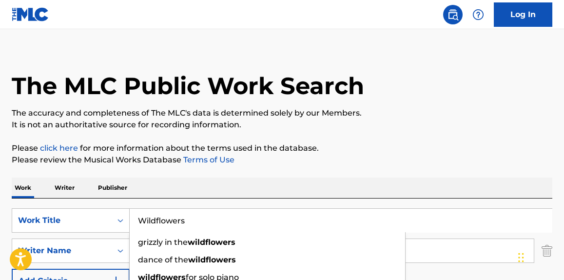
type input "Wildflowers"
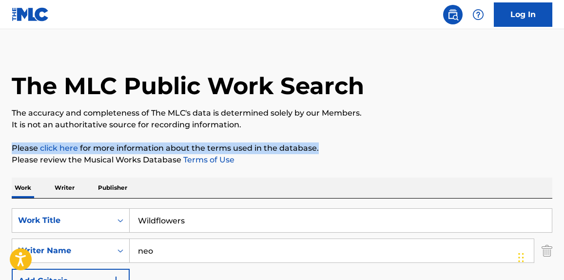
scroll to position [156, 0]
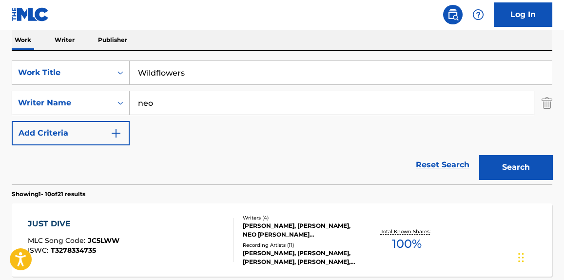
click at [507, 161] on button "Search" at bounding box center [515, 167] width 73 height 24
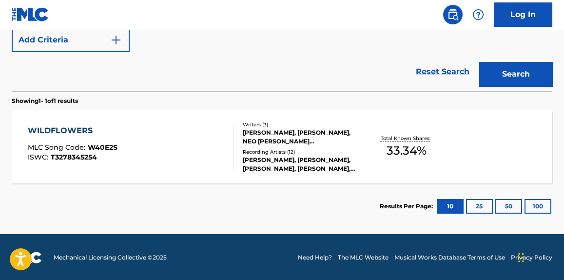
scroll to position [250, 0]
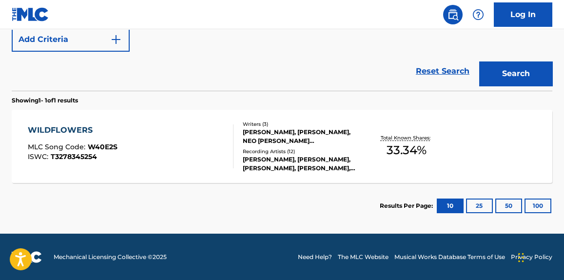
click at [200, 164] on div "WILDFLOWERS MLC Song Code : W40E2S ISWC : T3278345254" at bounding box center [130, 146] width 205 height 44
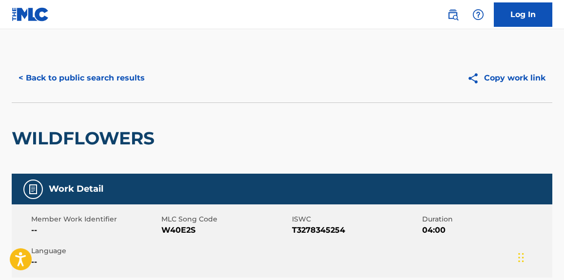
click at [114, 82] on button "< Back to public search results" at bounding box center [82, 78] width 140 height 24
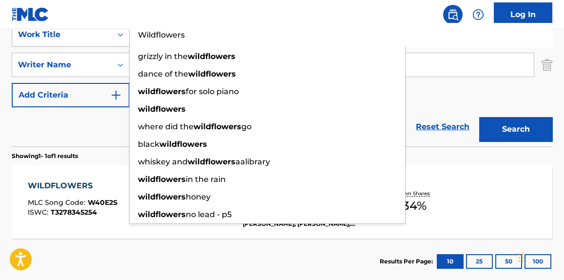
drag, startPoint x: 187, startPoint y: 33, endPoint x: 60, endPoint y: 29, distance: 126.7
click at [60, 29] on div "SearchWithCriteriabf33c7f9-01fa-4941-b439-9b4b62007b02 Work Title Wildflowers g…" at bounding box center [282, 34] width 540 height 24
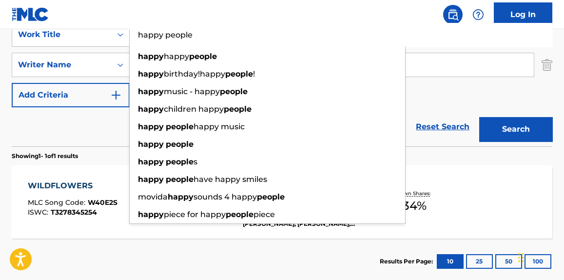
type input "happy people"
click at [440, 104] on div "SearchWithCriteriabf33c7f9-01fa-4941-b439-9b4b62007b02 Work Title happy people …" at bounding box center [282, 64] width 540 height 85
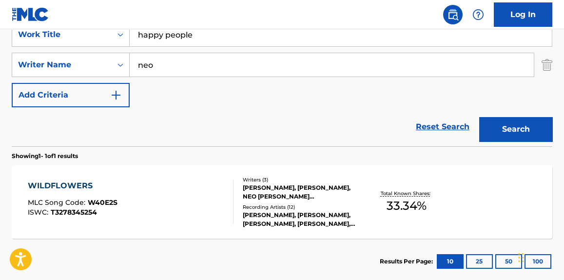
click at [513, 126] on button "Search" at bounding box center [515, 129] width 73 height 24
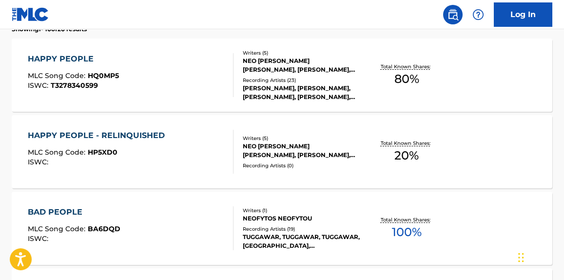
scroll to position [342, 0]
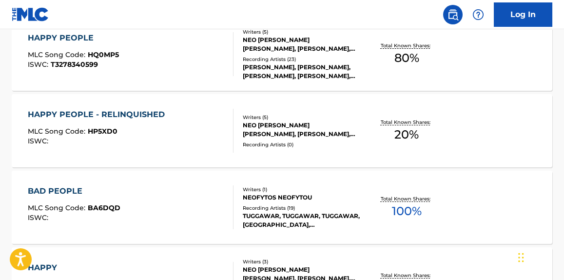
click at [217, 138] on div "HAPPY PEOPLE - RELINQUISHED MLC Song Code : HP5XD0 ISWC :" at bounding box center [130, 131] width 205 height 44
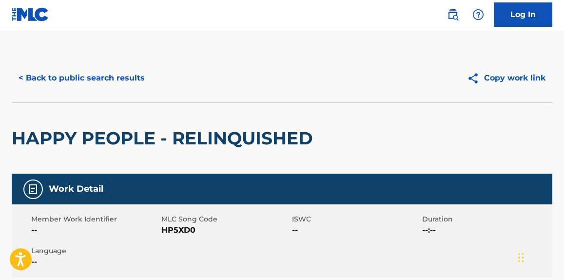
click at [105, 86] on button "< Back to public search results" at bounding box center [82, 78] width 140 height 24
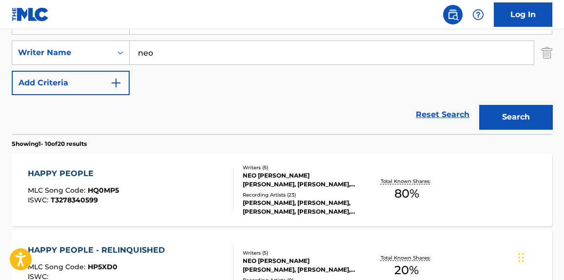
scroll to position [176, 0]
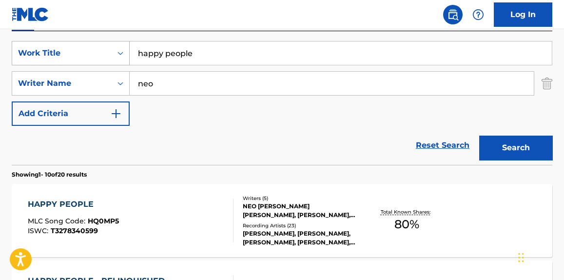
drag, startPoint x: 200, startPoint y: 54, endPoint x: 66, endPoint y: 51, distance: 134.5
click at [66, 51] on div "SearchWithCriteriabf33c7f9-01fa-4941-b439-9b4b62007b02 Work Title happy people" at bounding box center [282, 53] width 540 height 24
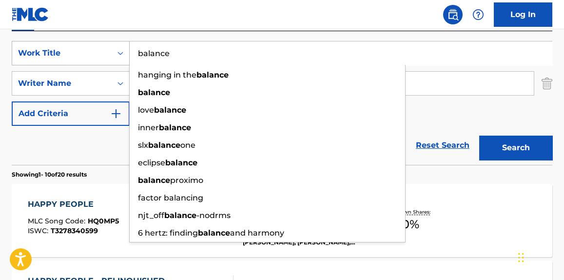
type input "balance"
click at [479, 135] on button "Search" at bounding box center [515, 147] width 73 height 24
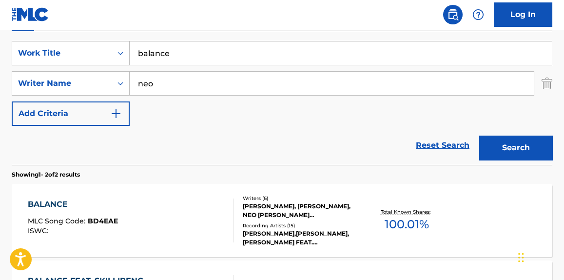
scroll to position [250, 0]
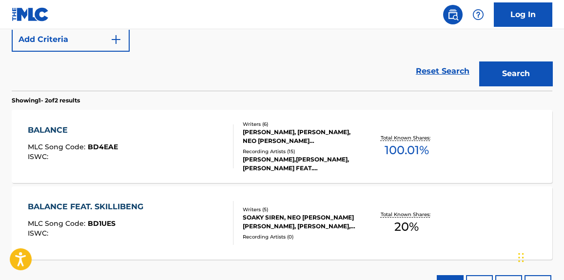
click at [179, 163] on div "BALANCE MLC Song Code : BD4EAE ISWC :" at bounding box center [130, 146] width 205 height 44
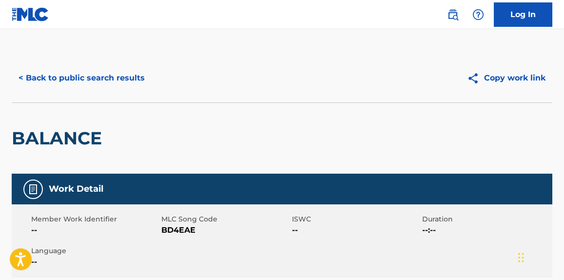
click at [139, 79] on button "< Back to public search results" at bounding box center [82, 78] width 140 height 24
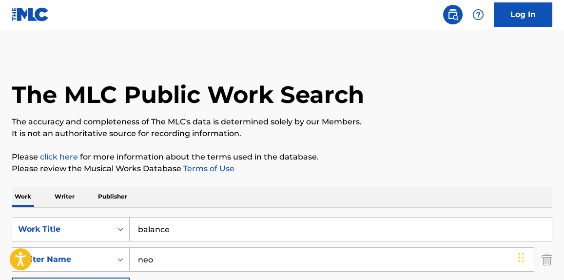
drag, startPoint x: 185, startPoint y: 231, endPoint x: 73, endPoint y: 245, distance: 112.9
click at [73, 245] on div "SearchWithCriteriabf33c7f9-01fa-4941-b439-9b4b62007b02 Work Title balance Searc…" at bounding box center [282, 259] width 540 height 85
type input "light years"
click at [321, 110] on div "The MLC Public Work Search" at bounding box center [282, 89] width 540 height 71
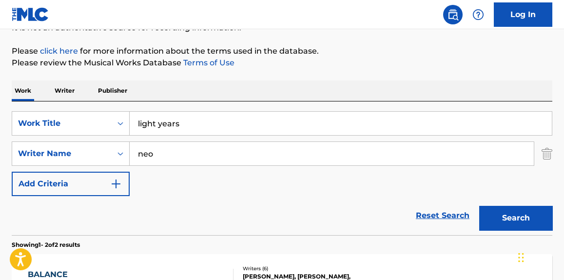
scroll to position [221, 0]
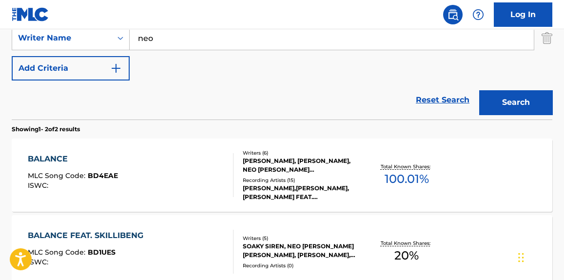
click at [499, 111] on button "Search" at bounding box center [515, 102] width 73 height 24
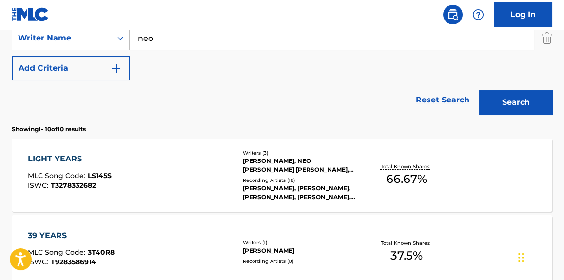
click at [158, 167] on div "LIGHT YEARS MLC Song Code : LS145S ISWC : T3278332682" at bounding box center [130, 175] width 205 height 44
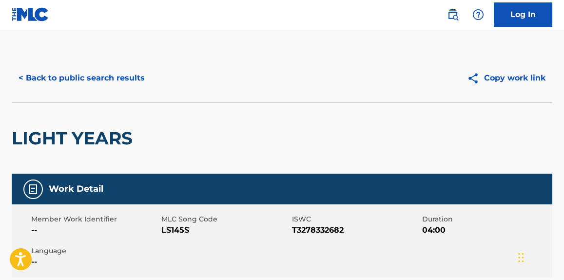
click at [124, 83] on button "< Back to public search results" at bounding box center [82, 78] width 140 height 24
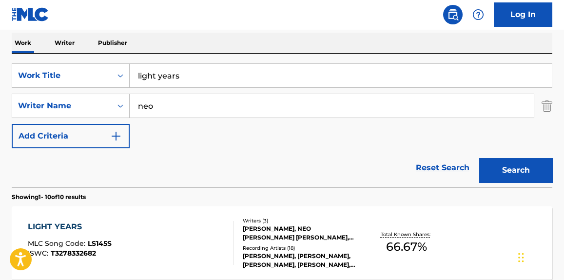
scroll to position [143, 0]
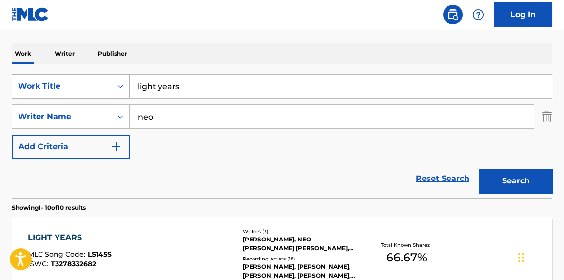
drag, startPoint x: 199, startPoint y: 88, endPoint x: 15, endPoint y: 81, distance: 184.3
click at [24, 83] on div "SearchWithCriteriabf33c7f9-01fa-4941-b439-9b4b62007b02 Work Title light years" at bounding box center [282, 86] width 540 height 24
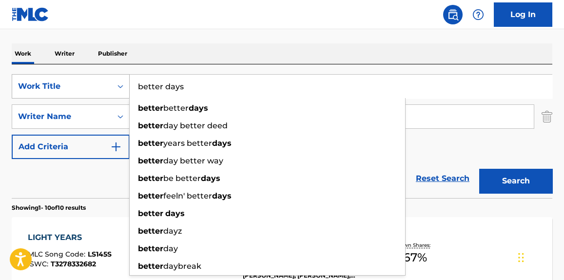
type input "better days"
click at [479, 169] on button "Search" at bounding box center [515, 181] width 73 height 24
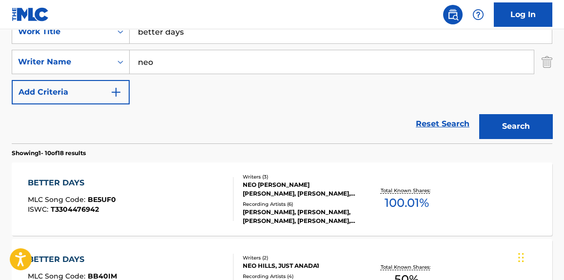
scroll to position [216, 0]
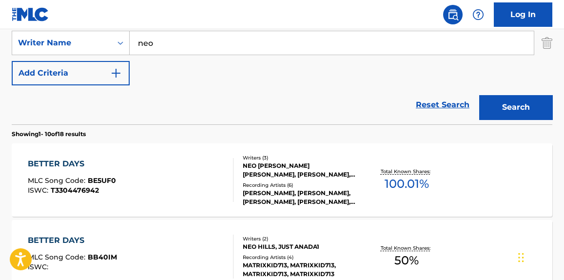
click at [207, 183] on div "BETTER DAYS MLC Song Code : BE5UF0 ISWC : T3304476942" at bounding box center [130, 180] width 205 height 44
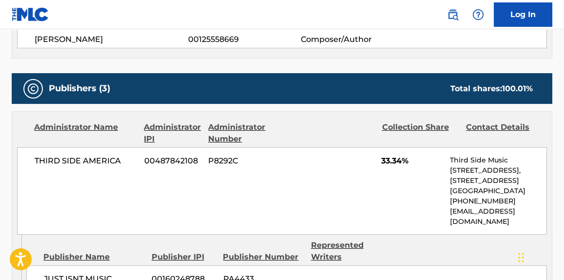
scroll to position [295, 0]
